Goal: Information Seeking & Learning: Learn about a topic

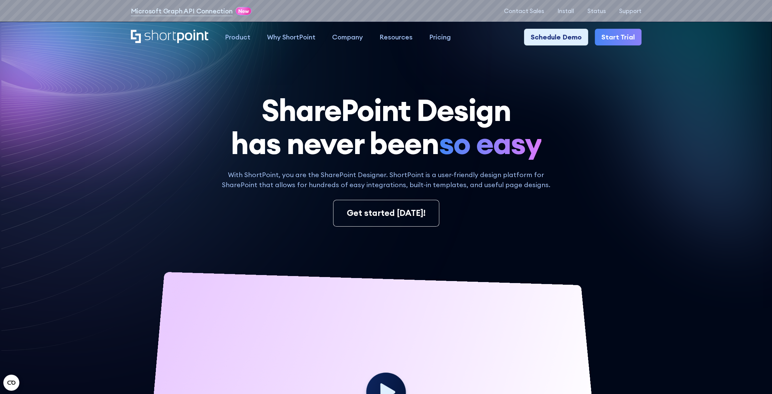
click at [588, 168] on div "SharePoint Design has never been so easy With ShortPoint, you are the SharePoin…" at bounding box center [386, 312] width 511 height 437
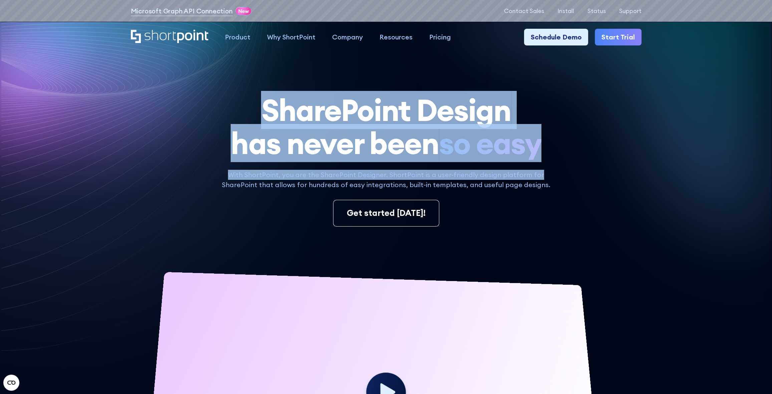
drag, startPoint x: 460, startPoint y: 176, endPoint x: 193, endPoint y: 107, distance: 275.6
click at [193, 108] on div "SharePoint Design has never been so easy With ShortPoint, you are the SharePoin…" at bounding box center [386, 312] width 511 height 437
click at [194, 107] on h1 "SharePoint Design has never been so easy" at bounding box center [386, 127] width 511 height 66
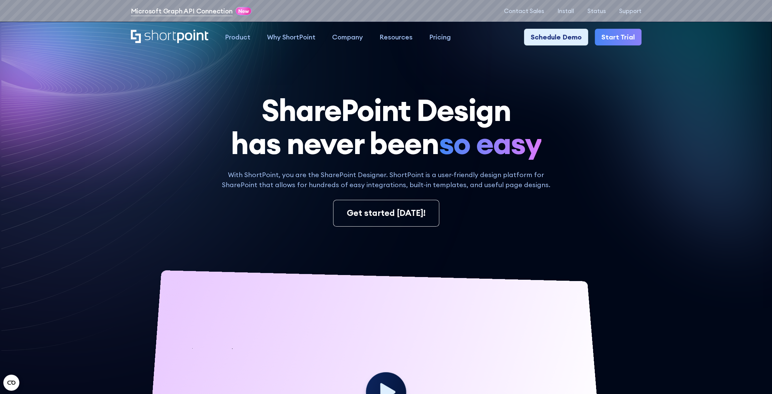
click at [193, 13] on link "Microsoft Graph API Connection" at bounding box center [182, 11] width 102 height 10
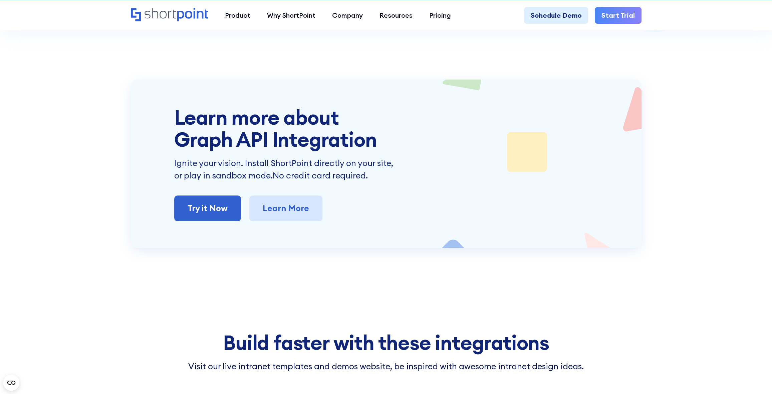
scroll to position [2961, 0]
click at [291, 197] on link "Learn More" at bounding box center [285, 209] width 73 height 26
